Goal: Check status: Check status

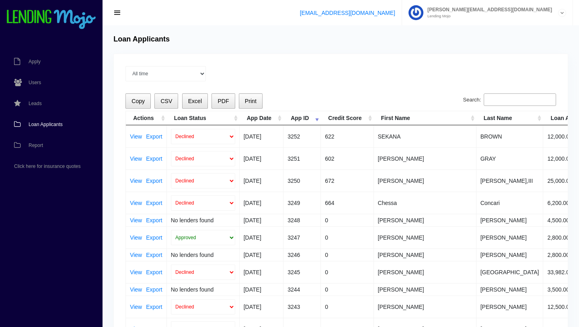
click at [52, 128] on link "Loan Applicants" at bounding box center [47, 124] width 95 height 21
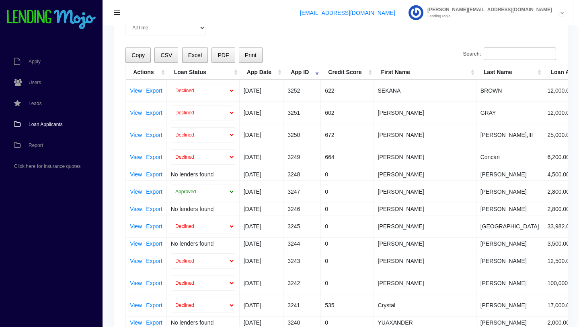
scroll to position [51, 0]
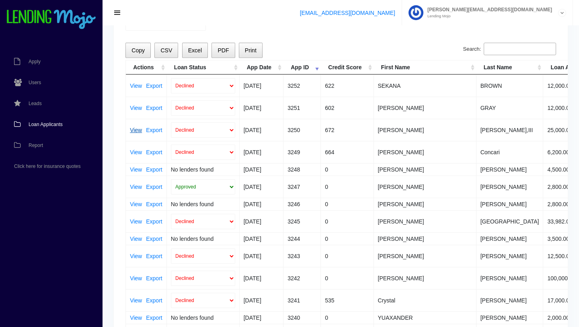
click at [137, 132] on link "View" at bounding box center [136, 130] width 12 height 6
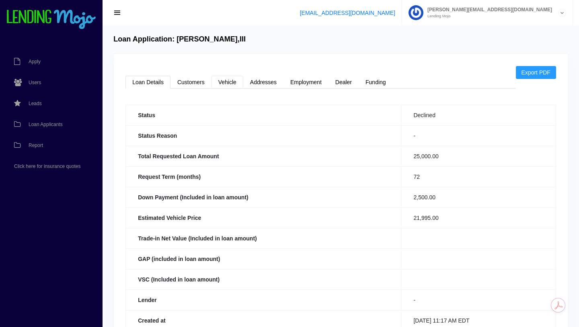
click at [228, 83] on link "Vehicle" at bounding box center [228, 82] width 32 height 13
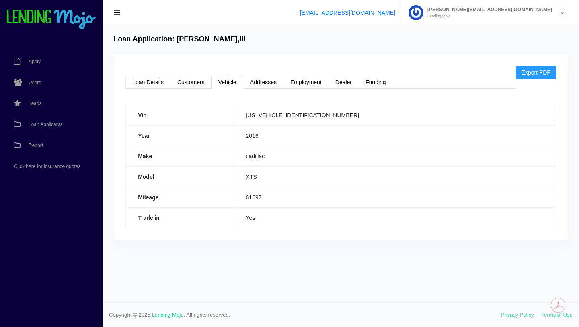
click at [151, 84] on link "Loan Details" at bounding box center [147, 82] width 45 height 13
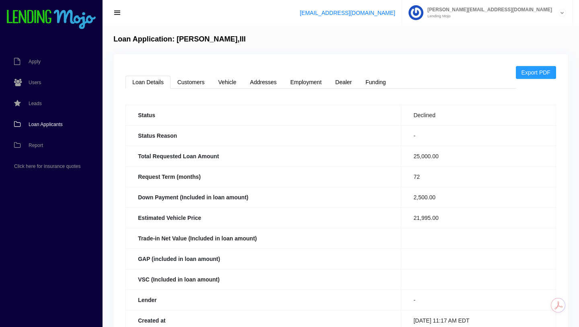
click at [51, 122] on span "Loan Applicants" at bounding box center [46, 124] width 34 height 5
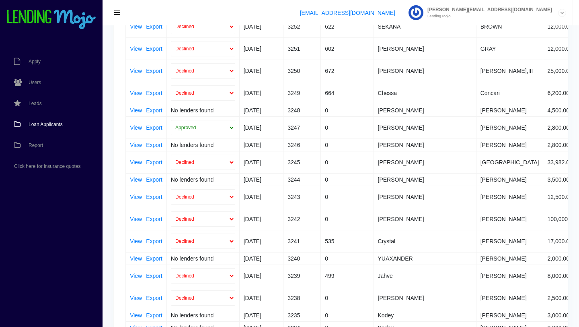
scroll to position [111, 0]
click at [139, 93] on link "View" at bounding box center [136, 92] width 12 height 6
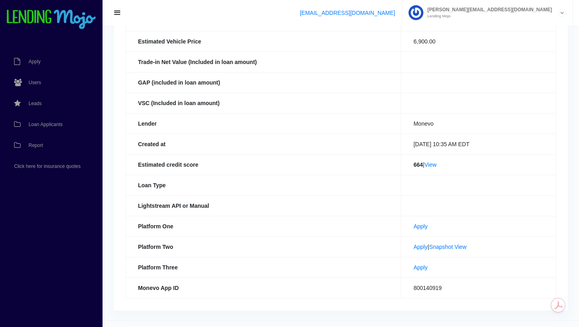
scroll to position [177, 0]
click at [451, 246] on link "Snapshot View" at bounding box center [447, 246] width 37 height 6
